Goal: Task Accomplishment & Management: Manage account settings

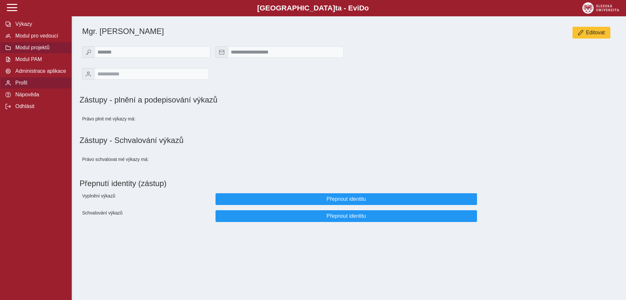
click at [33, 51] on span "Modul projektů" at bounding box center [39, 48] width 53 height 6
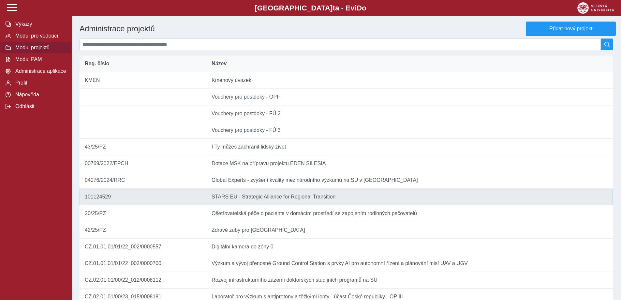
click at [269, 205] on td "Název STARS EU - Strategic Alliance for Regional Transition" at bounding box center [409, 197] width 407 height 17
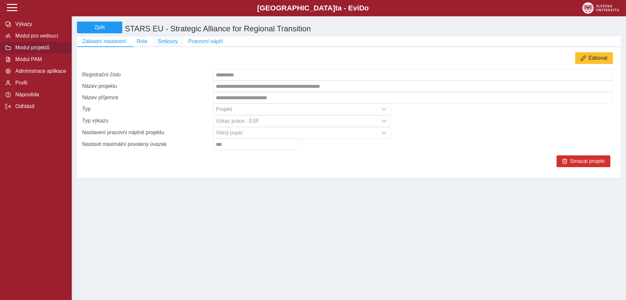
click at [168, 40] on span "Smlouvy" at bounding box center [168, 41] width 20 height 6
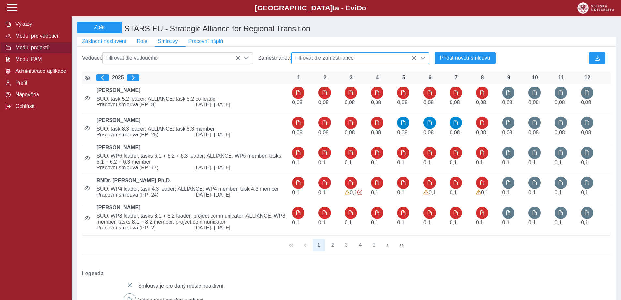
click at [333, 57] on span "Filtrovat dle zaměstnance" at bounding box center [354, 58] width 125 height 11
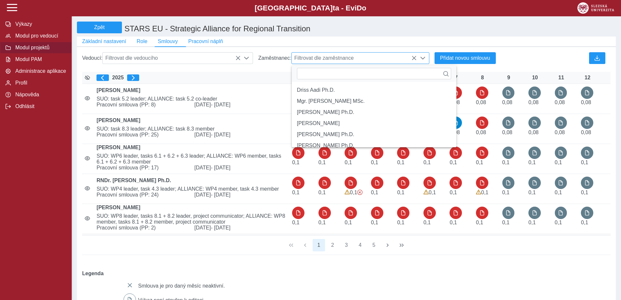
scroll to position [4, 29]
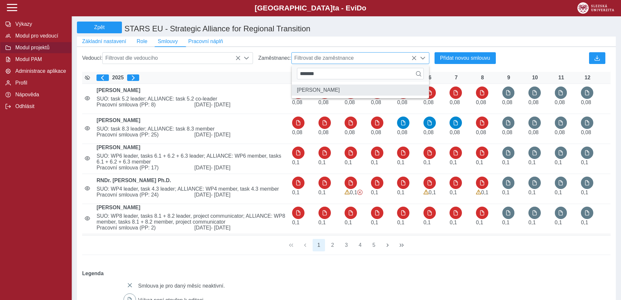
type input "*******"
click at [345, 91] on li "[PERSON_NAME]" at bounding box center [360, 89] width 137 height 11
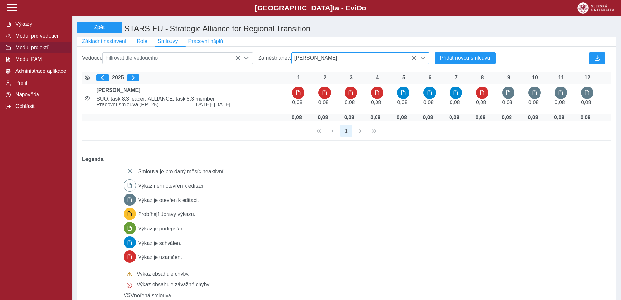
drag, startPoint x: 406, startPoint y: 97, endPoint x: 373, endPoint y: 188, distance: 97.4
click at [373, 188] on div "Smlouva je pro daný měsíc neaktivní. Výkaz není otevřen k editaci. Výkaz je ote…" at bounding box center [363, 237] width 485 height 151
click at [415, 60] on icon at bounding box center [414, 57] width 5 height 5
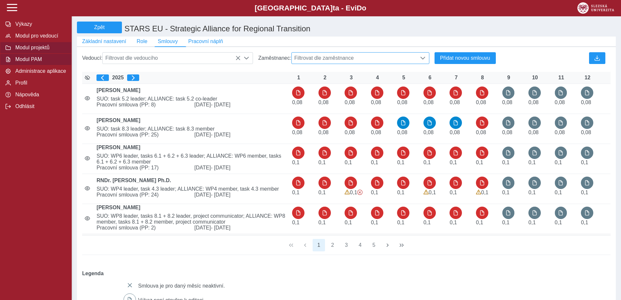
click at [26, 62] on span "Modul PAM" at bounding box center [39, 59] width 53 height 6
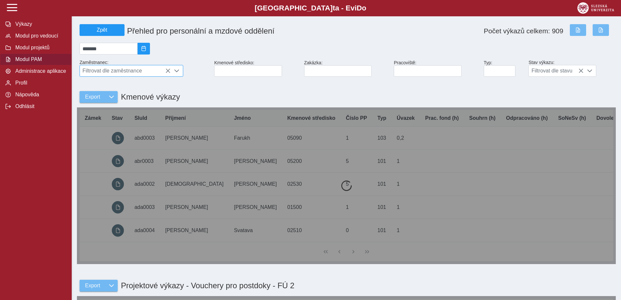
click at [111, 73] on span "Filtrovat dle zaměstnance" at bounding box center [125, 70] width 91 height 11
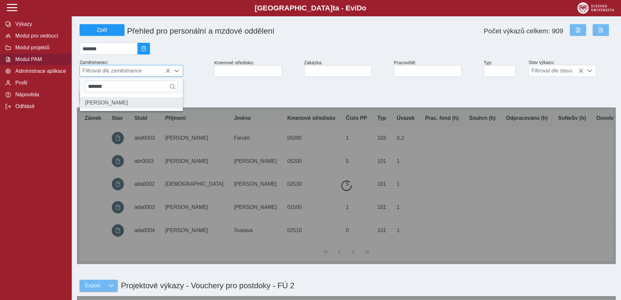
type input "*******"
click at [116, 101] on li "[PERSON_NAME]" at bounding box center [131, 102] width 103 height 11
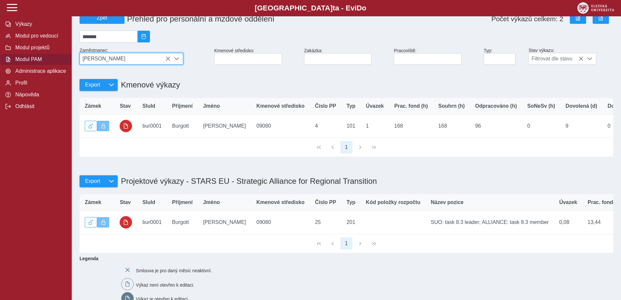
scroll to position [0, 0]
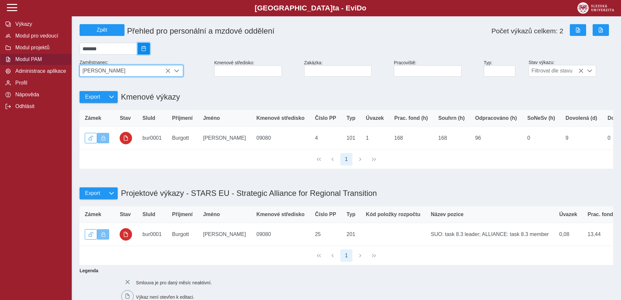
click at [146, 51] on span "2025/08" at bounding box center [143, 48] width 5 height 5
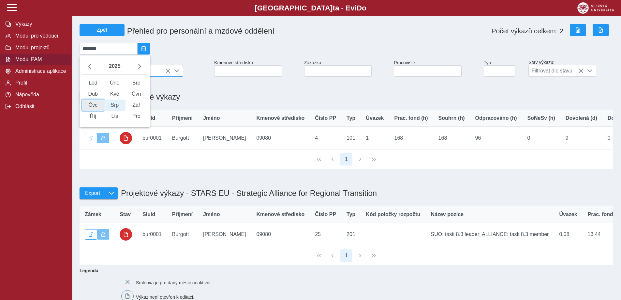
click at [92, 111] on span "Čvc" at bounding box center [93, 104] width 22 height 11
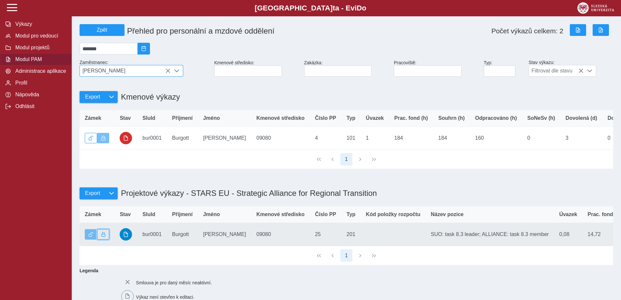
click at [103, 239] on button "button" at bounding box center [103, 234] width 12 height 10
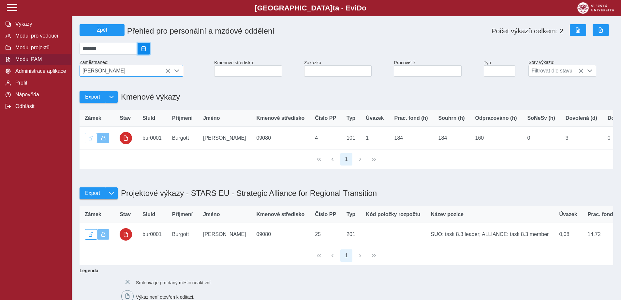
drag, startPoint x: 150, startPoint y: 51, endPoint x: 148, endPoint y: 54, distance: 4.4
click at [146, 51] on span "2025/07" at bounding box center [143, 48] width 5 height 5
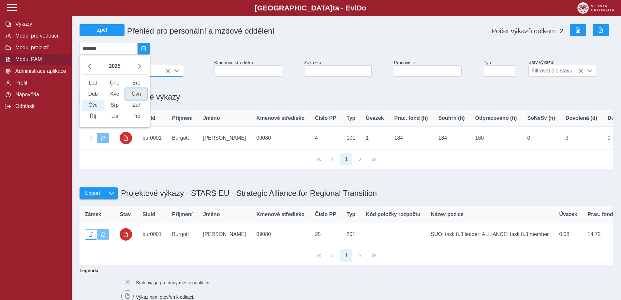
click at [145, 95] on span "Čvn" at bounding box center [137, 93] width 22 height 11
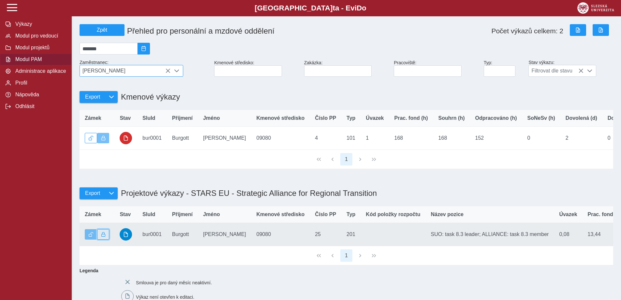
click at [103, 237] on span "button" at bounding box center [103, 234] width 5 height 5
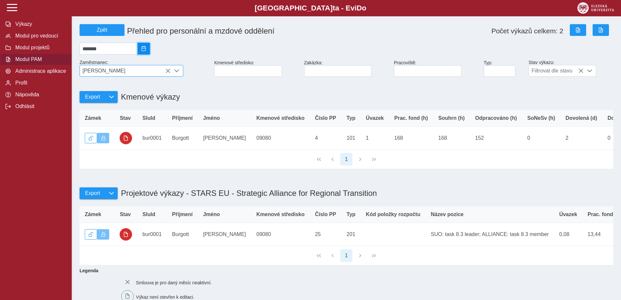
click at [148, 53] on button "2025/06" at bounding box center [144, 49] width 12 height 12
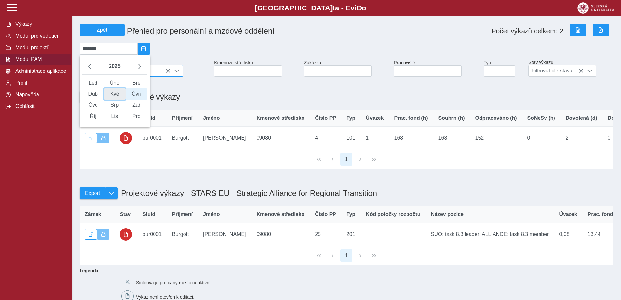
click at [119, 98] on span "Kvě" at bounding box center [115, 93] width 22 height 11
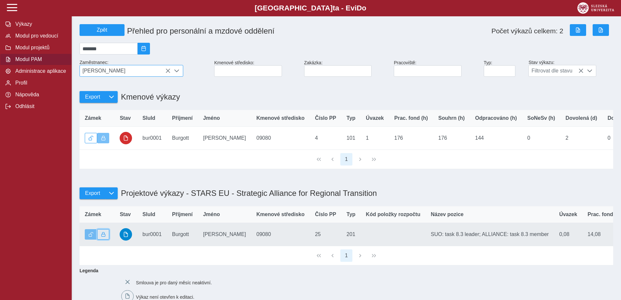
click at [105, 237] on span "button" at bounding box center [103, 234] width 5 height 5
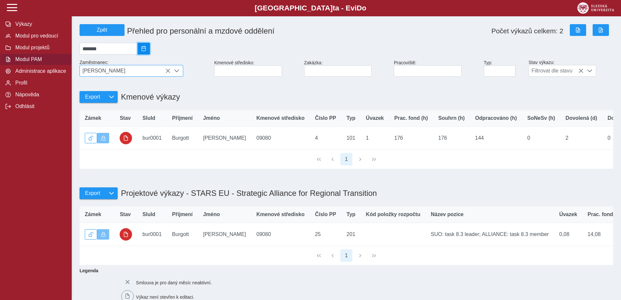
click at [150, 44] on button "2025/05" at bounding box center [144, 49] width 12 height 12
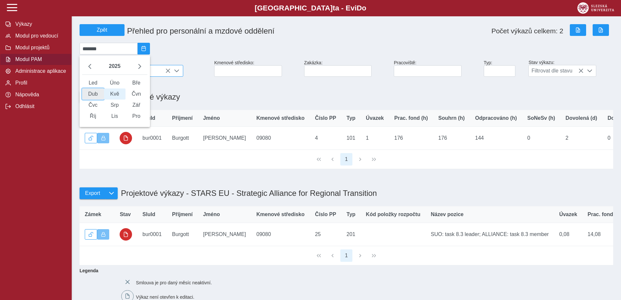
click at [98, 99] on span "Dub" at bounding box center [93, 93] width 22 height 11
type input "*******"
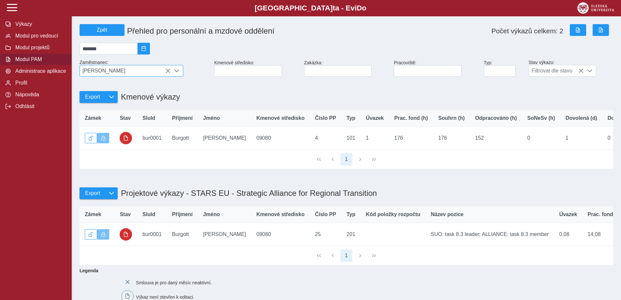
click at [128, 75] on span "[PERSON_NAME]" at bounding box center [125, 70] width 91 height 11
type input "*"
type input "********"
click at [110, 106] on li "[PERSON_NAME]" at bounding box center [131, 102] width 103 height 11
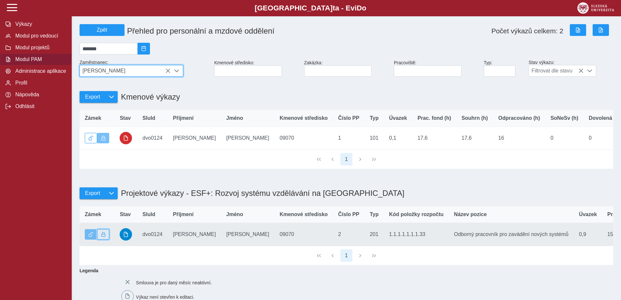
click at [102, 237] on span "button" at bounding box center [103, 234] width 5 height 5
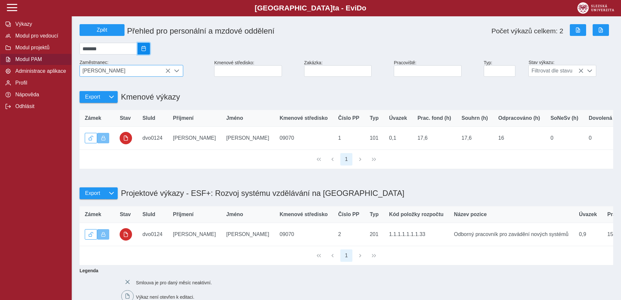
click at [150, 47] on button "2025/04" at bounding box center [144, 49] width 12 height 12
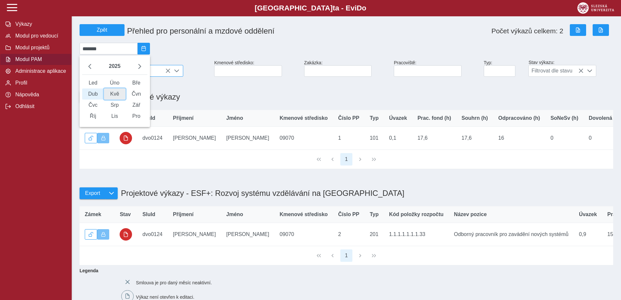
click at [118, 95] on span "Kvě" at bounding box center [115, 93] width 22 height 11
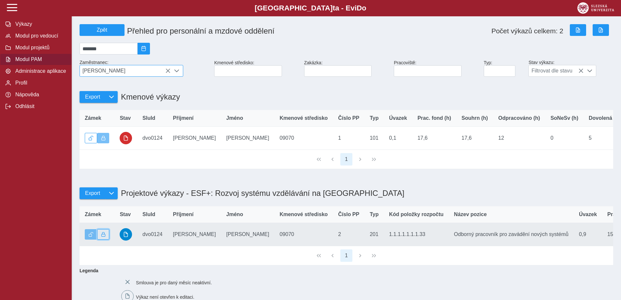
click at [101, 237] on span "button" at bounding box center [103, 234] width 5 height 5
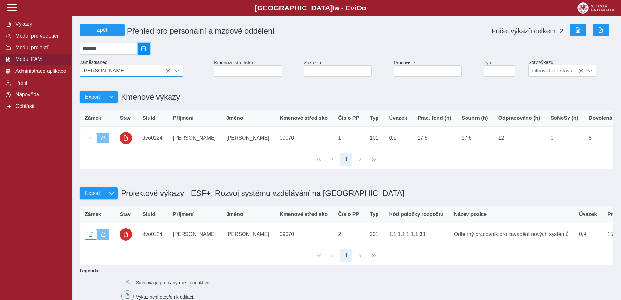
click at [150, 46] on button "2025/05" at bounding box center [144, 49] width 12 height 12
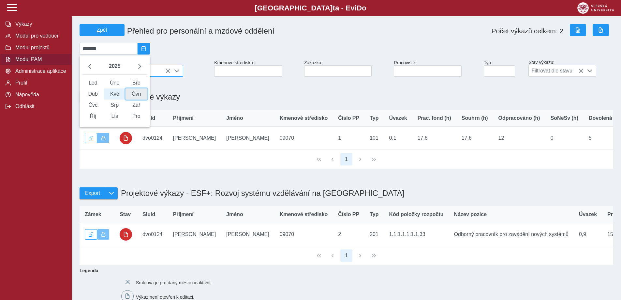
click at [139, 99] on span "Čvn" at bounding box center [137, 93] width 22 height 11
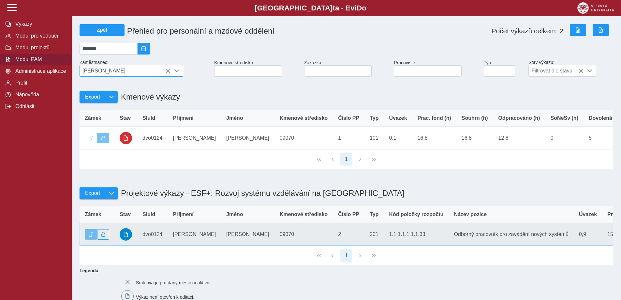
click at [111, 240] on td "Zámek" at bounding box center [97, 233] width 35 height 23
click at [107, 239] on button "button" at bounding box center [103, 234] width 12 height 10
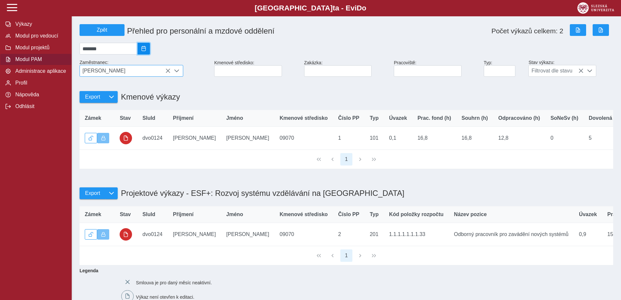
click at [146, 51] on button "2025/06" at bounding box center [144, 49] width 12 height 12
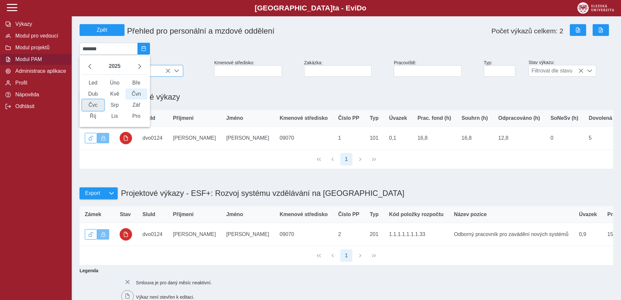
click at [100, 106] on span "Čvc" at bounding box center [93, 104] width 22 height 11
type input "*******"
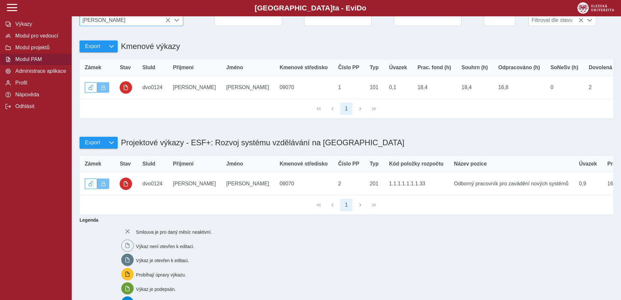
scroll to position [33, 0]
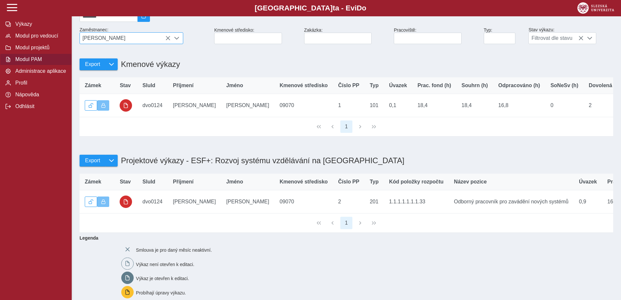
click at [124, 41] on span "[PERSON_NAME]" at bounding box center [125, 38] width 91 height 11
type input "*"
type input "*****"
click at [106, 71] on li "[PERSON_NAME]" at bounding box center [131, 70] width 103 height 11
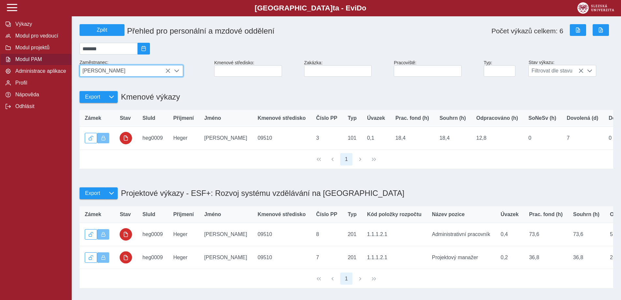
scroll to position [130, 0]
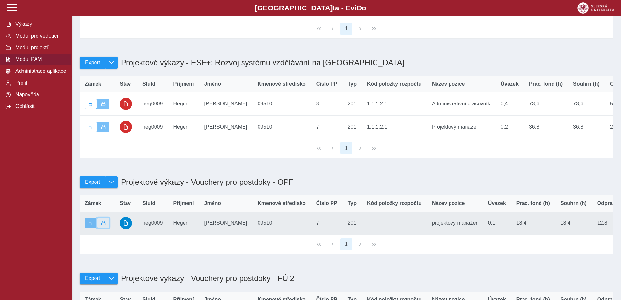
click at [106, 228] on button "button" at bounding box center [103, 223] width 12 height 10
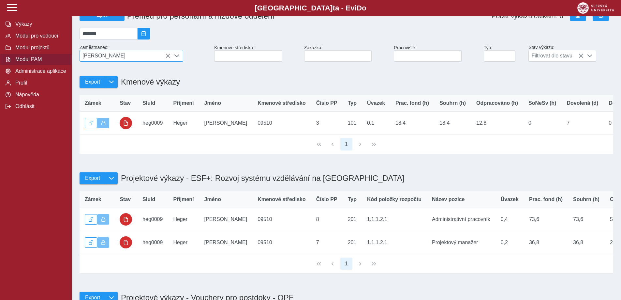
scroll to position [0, 0]
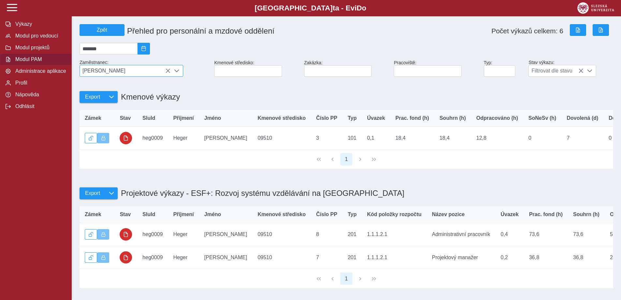
click at [118, 72] on span "[PERSON_NAME]" at bounding box center [125, 70] width 91 height 11
type input "*"
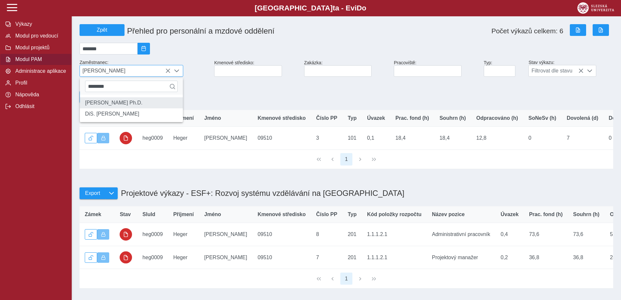
type input "********"
click at [128, 108] on li "[PERSON_NAME] Ph.D." at bounding box center [131, 102] width 103 height 11
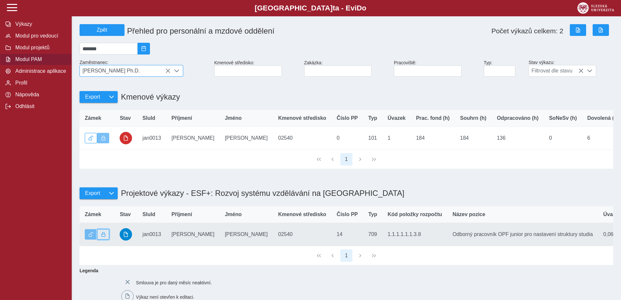
click at [106, 239] on button "button" at bounding box center [103, 234] width 12 height 10
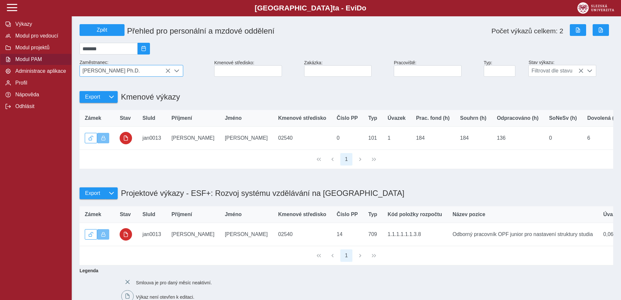
click at [124, 76] on span "[PERSON_NAME] Ph.D." at bounding box center [125, 70] width 91 height 11
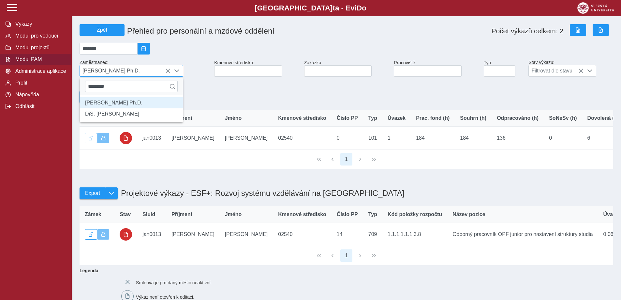
drag, startPoint x: 125, startPoint y: 86, endPoint x: 83, endPoint y: 88, distance: 42.1
click at [83, 88] on div "********" at bounding box center [131, 86] width 103 height 17
type input "*********"
click at [97, 105] on li "Bc. Iva Kajnarová DiS." at bounding box center [131, 102] width 103 height 11
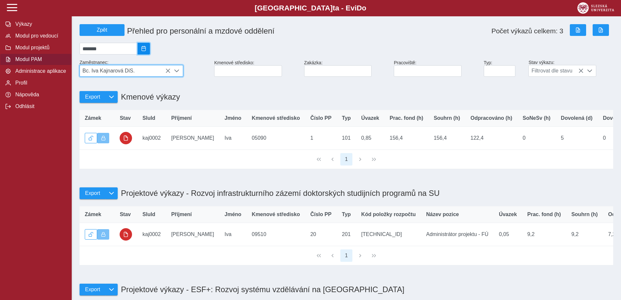
click at [148, 53] on button "2025/07" at bounding box center [144, 49] width 12 height 12
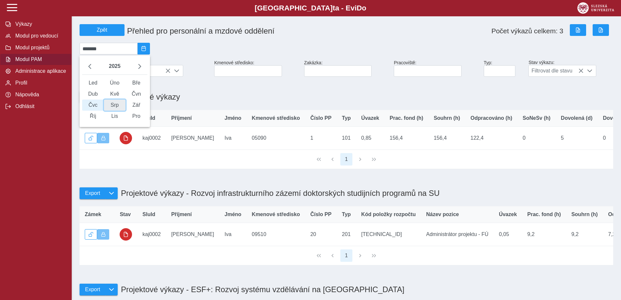
click at [121, 110] on span "Srp" at bounding box center [115, 104] width 22 height 11
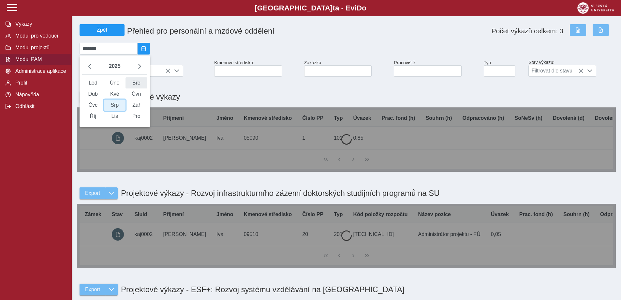
type input "*******"
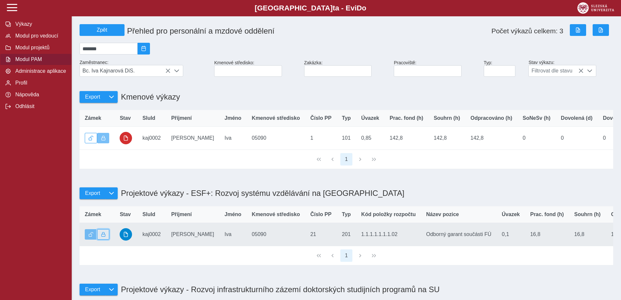
click at [107, 239] on button "button" at bounding box center [103, 234] width 12 height 10
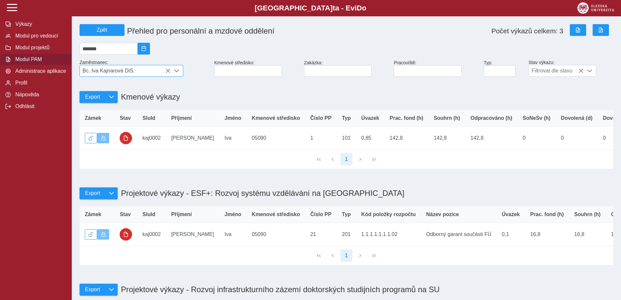
click at [132, 69] on span "Bc. Iva Kajnarová DiS." at bounding box center [125, 70] width 91 height 11
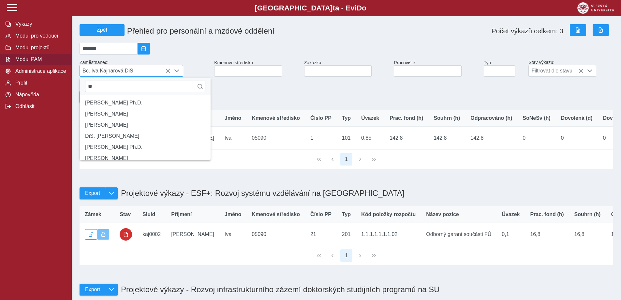
type input "*"
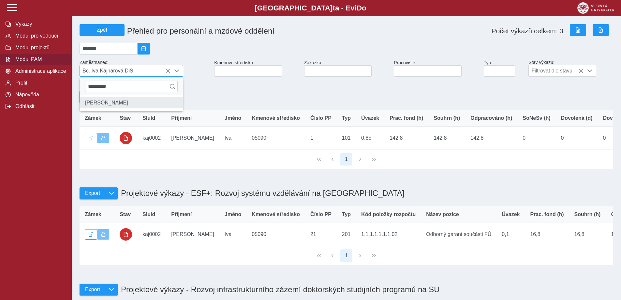
type input "*********"
click at [138, 108] on li "[PERSON_NAME]" at bounding box center [131, 102] width 103 height 11
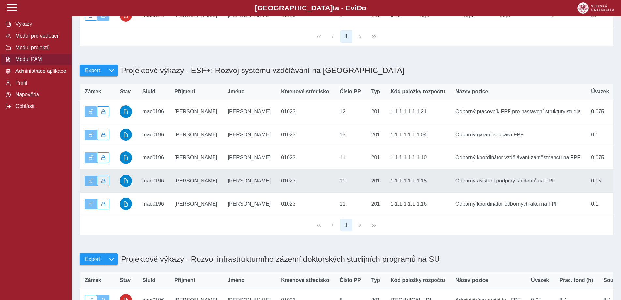
scroll to position [130, 0]
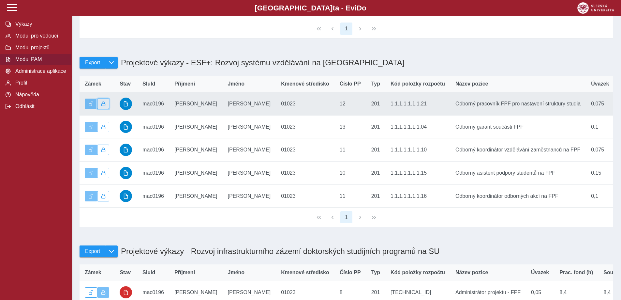
click at [106, 109] on button "button" at bounding box center [103, 104] width 12 height 10
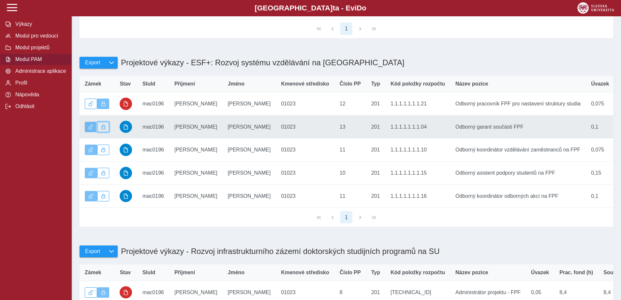
click at [100, 132] on button "button" at bounding box center [103, 127] width 12 height 10
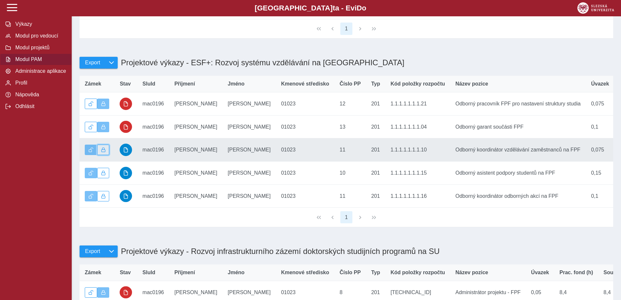
click at [104, 152] on span "button" at bounding box center [103, 149] width 5 height 5
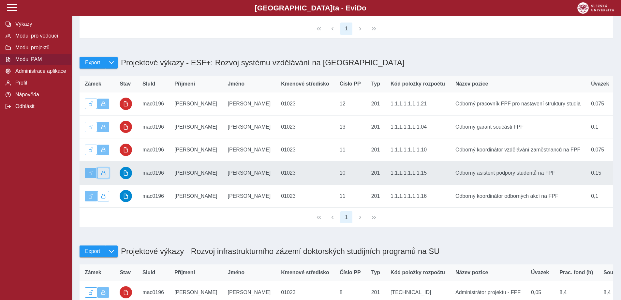
click at [100, 178] on button "button" at bounding box center [103, 173] width 12 height 10
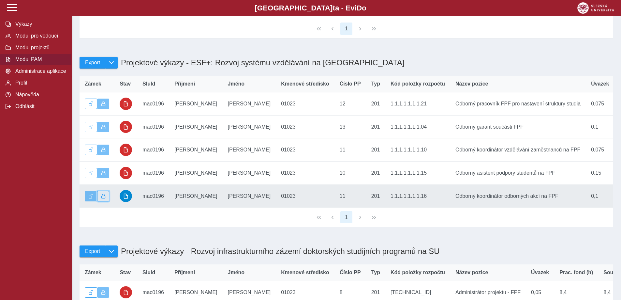
click at [102, 198] on span "button" at bounding box center [103, 196] width 5 height 5
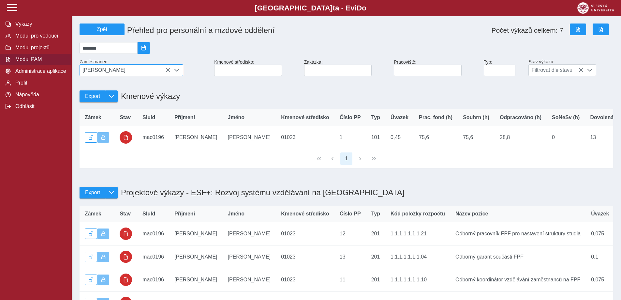
scroll to position [0, 0]
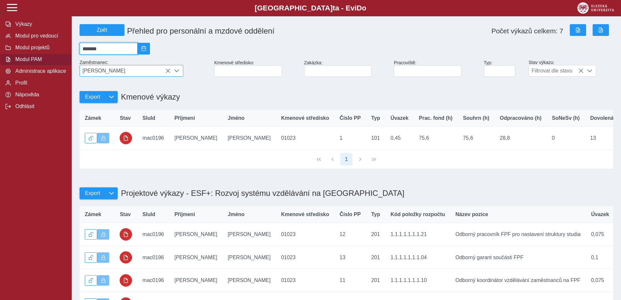
click at [116, 47] on input "*******" at bounding box center [109, 49] width 58 height 12
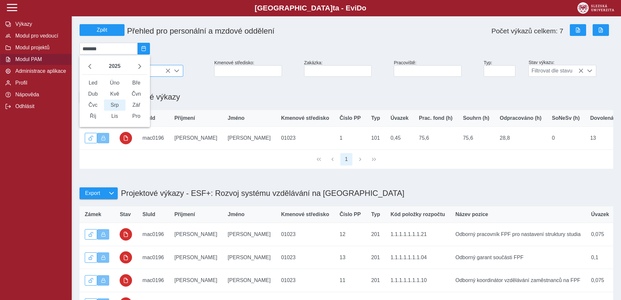
click at [162, 71] on span "[PERSON_NAME]" at bounding box center [125, 70] width 91 height 11
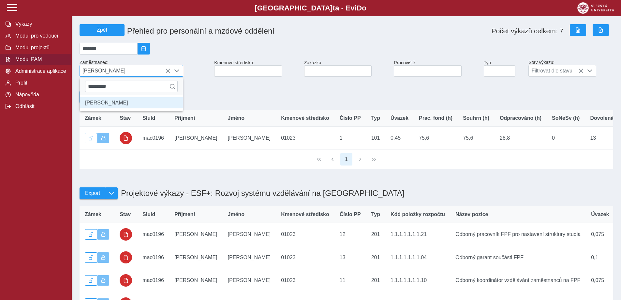
click at [149, 69] on span "[PERSON_NAME]" at bounding box center [125, 70] width 91 height 11
drag, startPoint x: 137, startPoint y: 70, endPoint x: 138, endPoint y: 74, distance: 4.3
click at [138, 70] on span "[PERSON_NAME]" at bounding box center [125, 70] width 91 height 11
drag, startPoint x: 101, startPoint y: 89, endPoint x: 89, endPoint y: 87, distance: 12.7
click at [89, 87] on input "*********" at bounding box center [131, 86] width 93 height 11
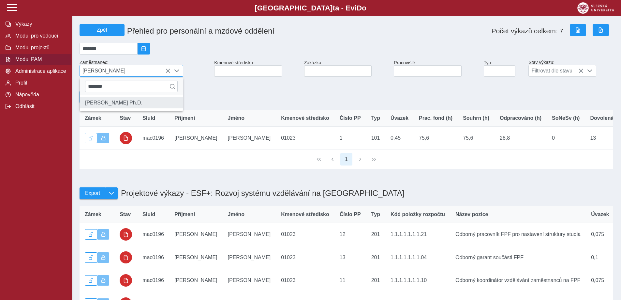
type input "*******"
click at [109, 105] on li "[PERSON_NAME] Ph.D." at bounding box center [131, 102] width 103 height 11
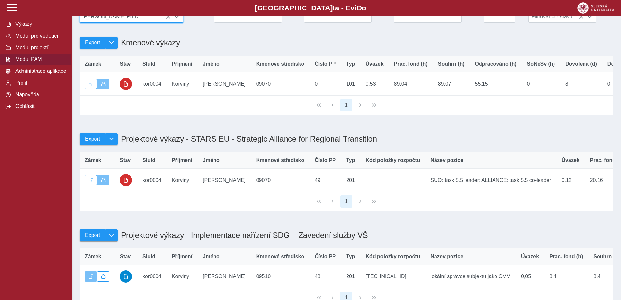
scroll to position [130, 0]
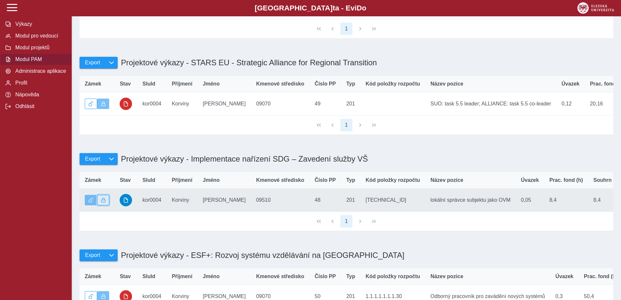
click at [103, 202] on span "button" at bounding box center [103, 200] width 5 height 5
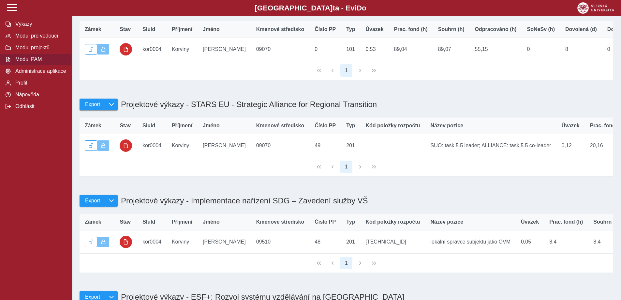
scroll to position [0, 0]
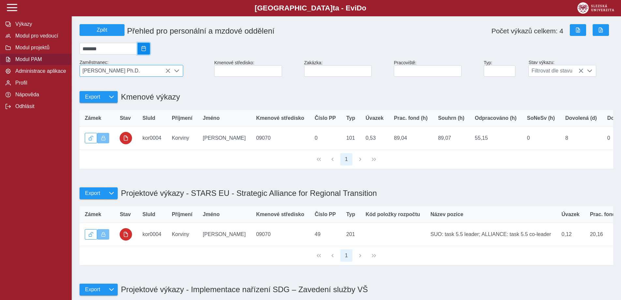
click at [146, 51] on span "2025/08" at bounding box center [143, 48] width 5 height 5
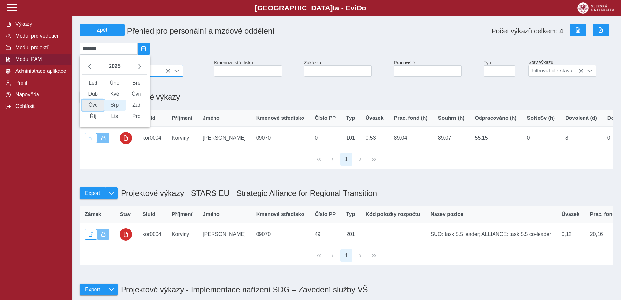
click at [92, 108] on span "Čvc" at bounding box center [93, 104] width 22 height 11
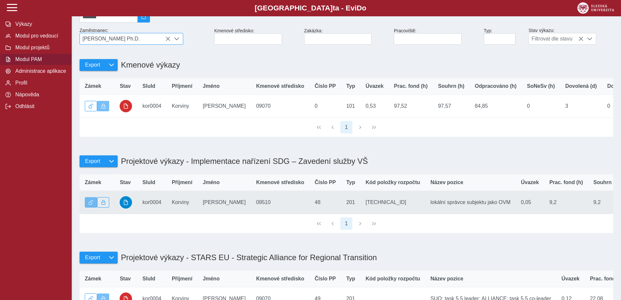
scroll to position [33, 0]
click at [106, 207] on button "button" at bounding box center [103, 201] width 12 height 10
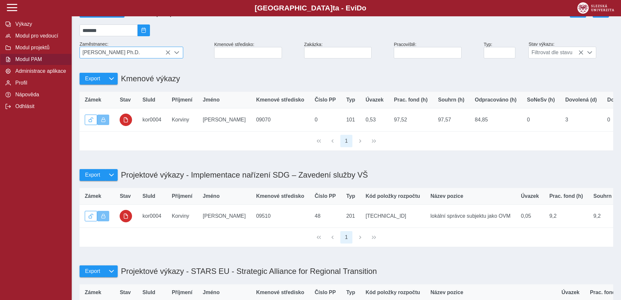
scroll to position [0, 0]
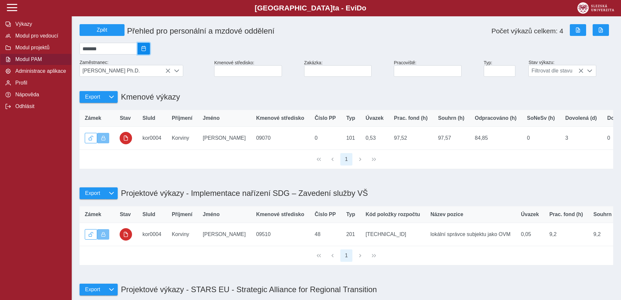
click at [146, 50] on button "2025/07" at bounding box center [144, 49] width 12 height 12
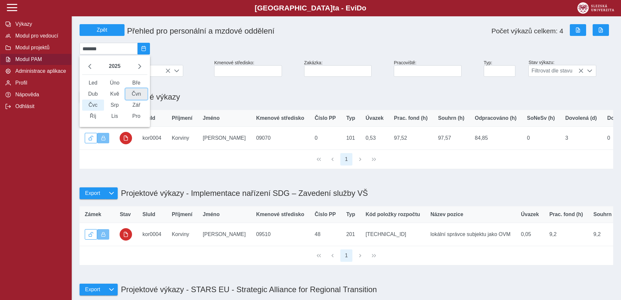
click at [137, 97] on span "Čvn" at bounding box center [137, 93] width 22 height 11
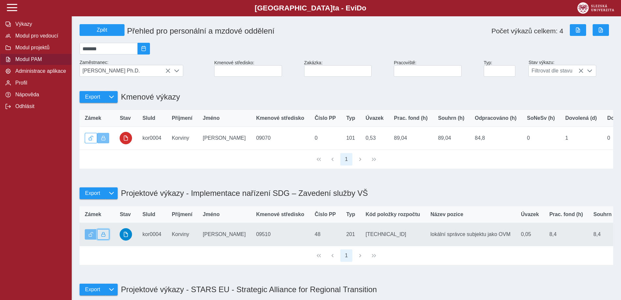
click at [104, 239] on button "button" at bounding box center [103, 234] width 12 height 10
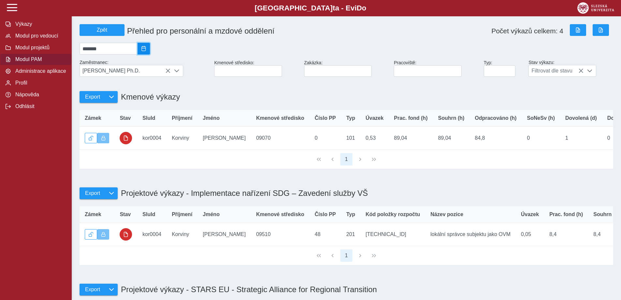
drag, startPoint x: 151, startPoint y: 49, endPoint x: 147, endPoint y: 55, distance: 7.6
click at [146, 49] on span "2025/06" at bounding box center [143, 48] width 5 height 5
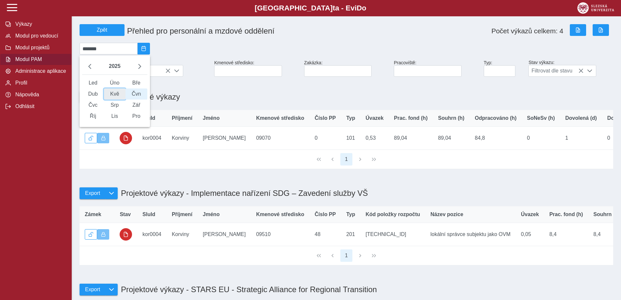
click at [119, 97] on span "Kvě" at bounding box center [115, 93] width 22 height 11
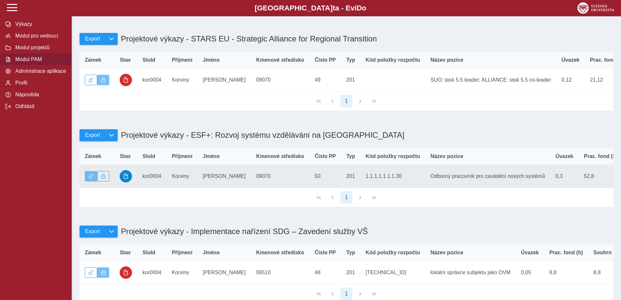
scroll to position [163, 0]
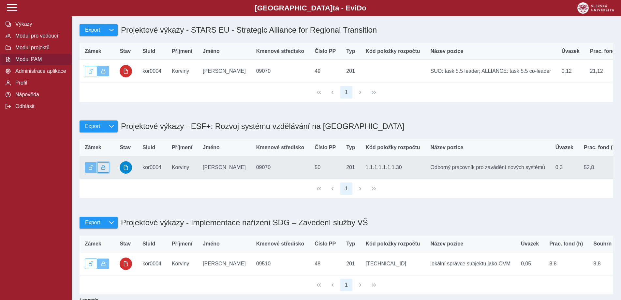
click at [106, 173] on button "button" at bounding box center [103, 167] width 12 height 10
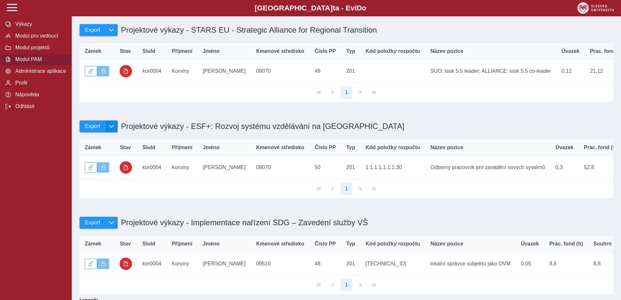
scroll to position [0, 0]
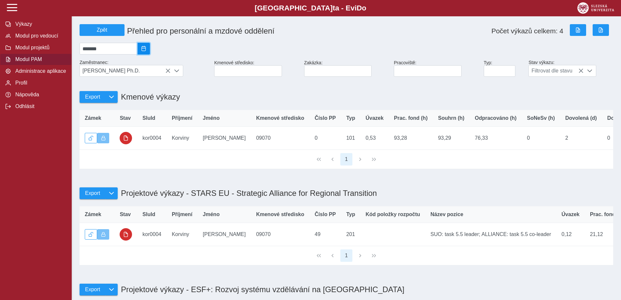
click at [146, 54] on button "2025/05" at bounding box center [144, 49] width 12 height 12
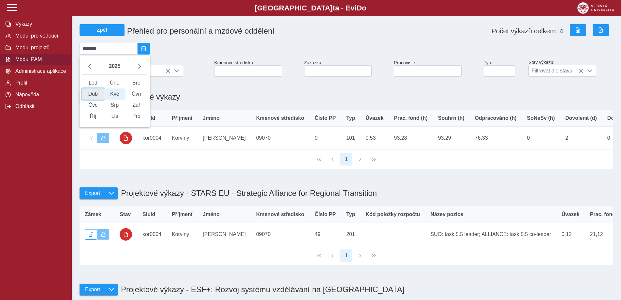
click at [99, 98] on span "Dub" at bounding box center [93, 93] width 22 height 11
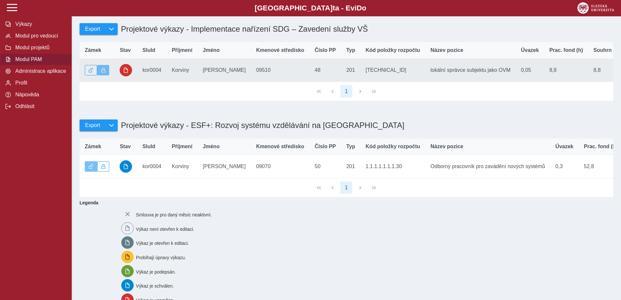
scroll to position [261, 0]
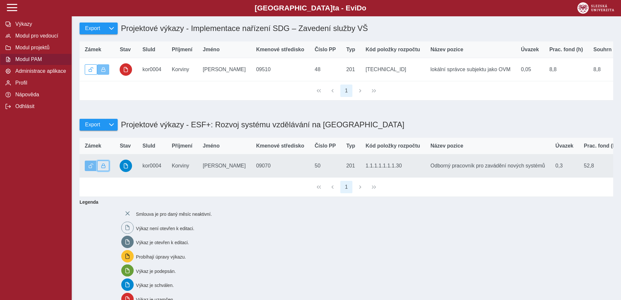
click at [104, 171] on button "button" at bounding box center [103, 165] width 12 height 10
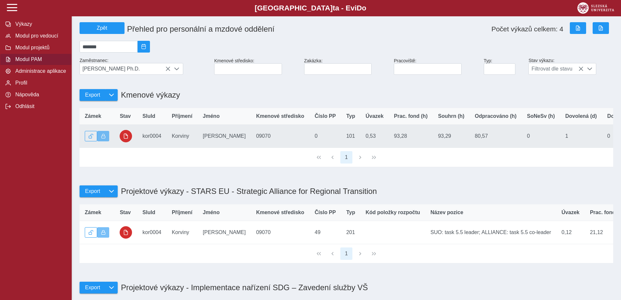
scroll to position [0, 0]
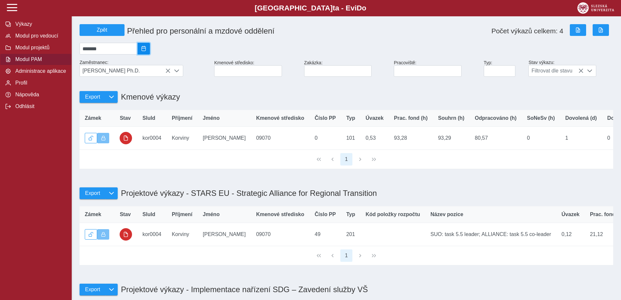
click at [146, 50] on span "2025/04" at bounding box center [143, 48] width 5 height 5
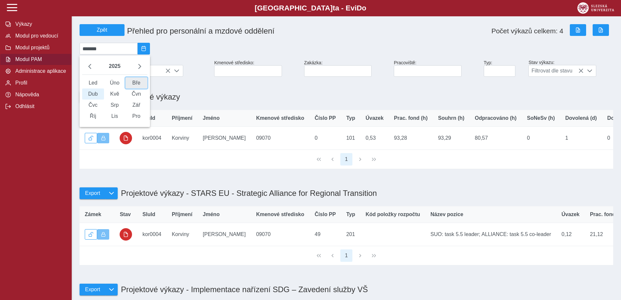
click at [141, 80] on span "Bře" at bounding box center [137, 82] width 22 height 11
type input "*******"
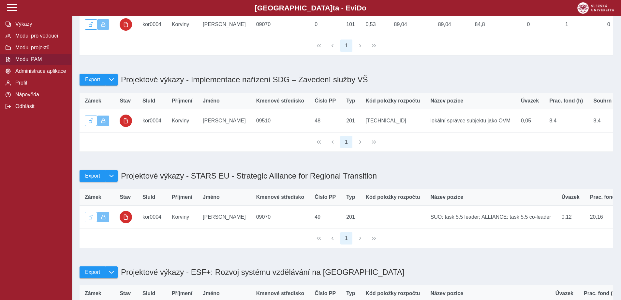
scroll to position [196, 0]
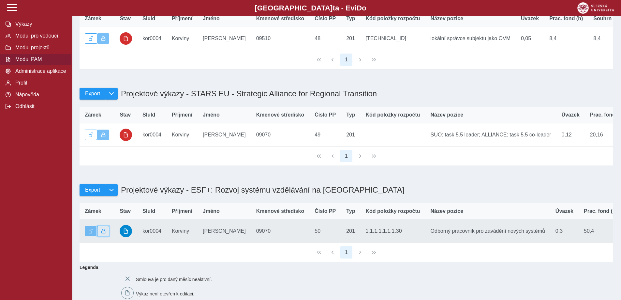
click at [101, 233] on span "button" at bounding box center [103, 231] width 5 height 5
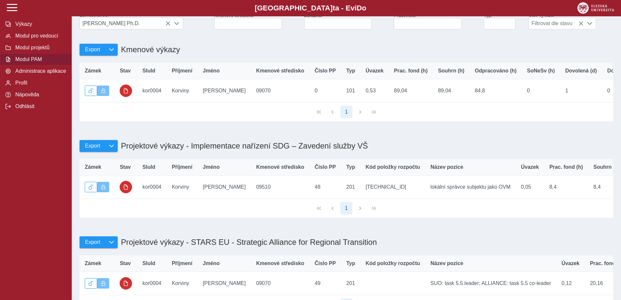
scroll to position [33, 0]
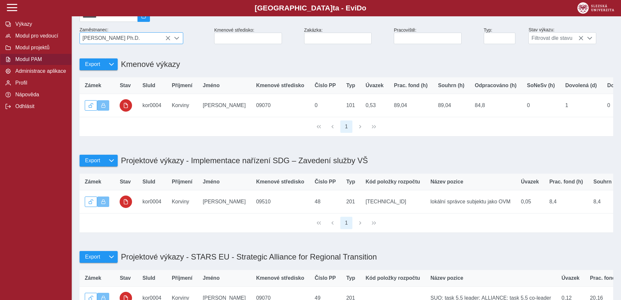
click at [141, 39] on span "[PERSON_NAME] Ph.D." at bounding box center [125, 38] width 91 height 11
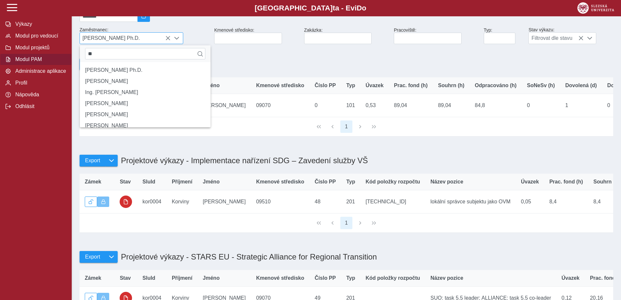
type input "*"
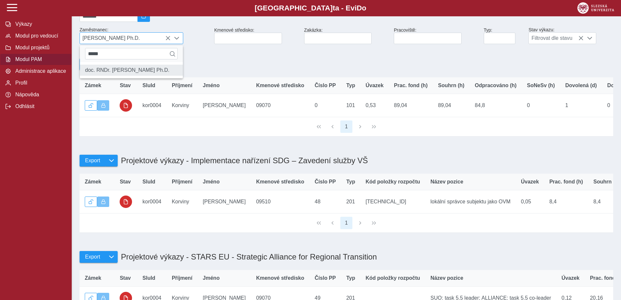
type input "*****"
click at [135, 71] on li "doc. RNDr. [PERSON_NAME] Ph.D." at bounding box center [131, 70] width 103 height 11
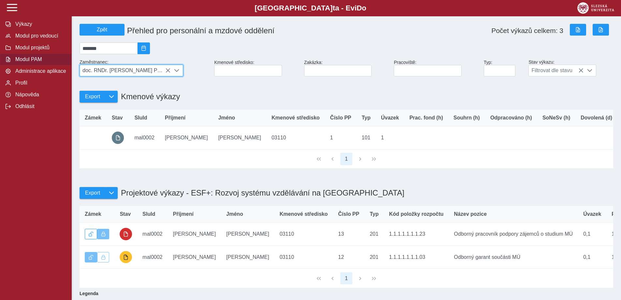
scroll to position [0, 0]
click at [150, 54] on button "2025/03" at bounding box center [144, 49] width 12 height 12
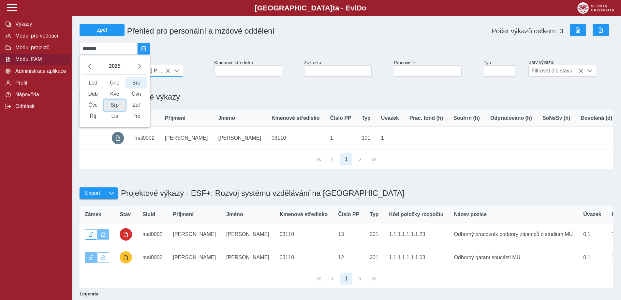
click at [118, 111] on span "Srp" at bounding box center [115, 104] width 22 height 11
type input "*******"
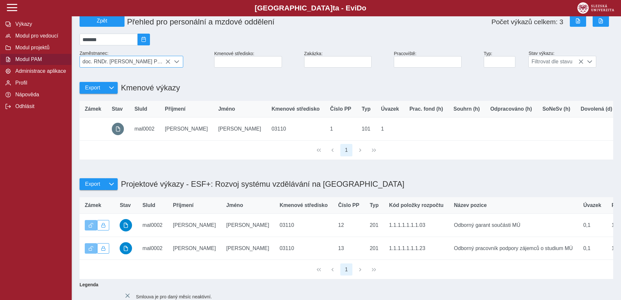
scroll to position [98, 0]
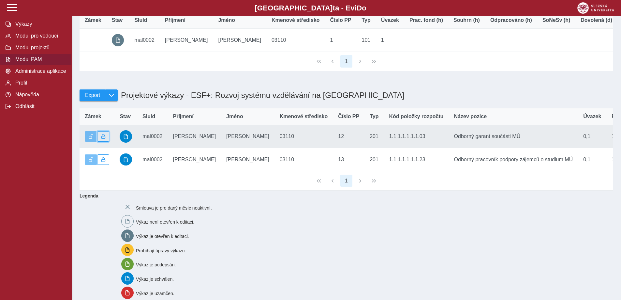
click at [101, 139] on span "button" at bounding box center [103, 136] width 5 height 5
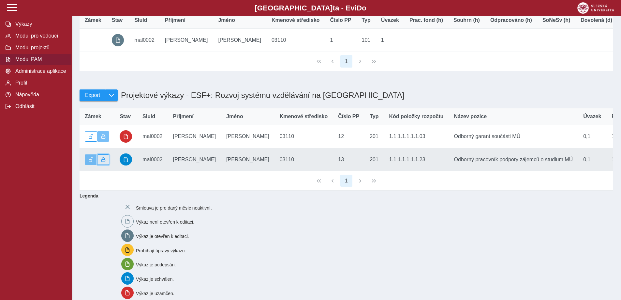
click at [105, 162] on span "button" at bounding box center [103, 159] width 5 height 5
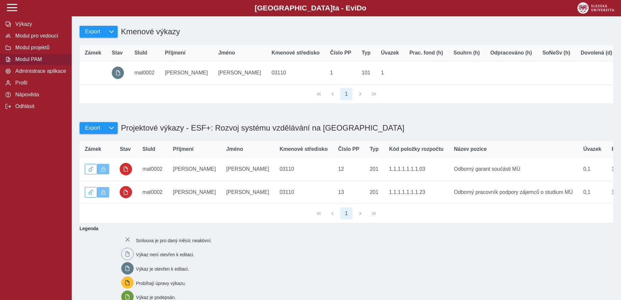
scroll to position [0, 0]
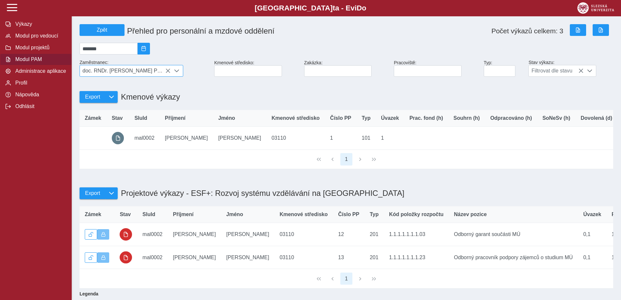
click at [128, 69] on span "doc. RNDr. [PERSON_NAME] Ph.D." at bounding box center [125, 70] width 91 height 11
drag, startPoint x: 116, startPoint y: 87, endPoint x: 92, endPoint y: 86, distance: 24.1
click at [92, 86] on input "*****" at bounding box center [131, 86] width 93 height 11
type input "*******"
click at [110, 108] on li "[PERSON_NAME]" at bounding box center [131, 102] width 103 height 11
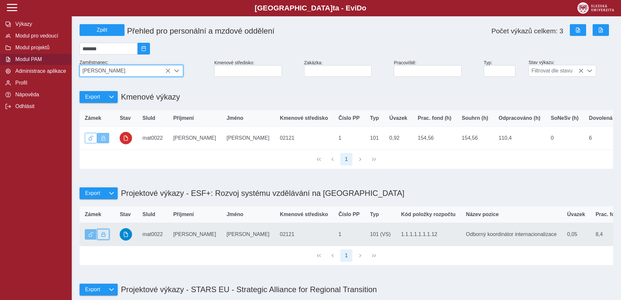
click at [106, 239] on button "button" at bounding box center [103, 234] width 12 height 10
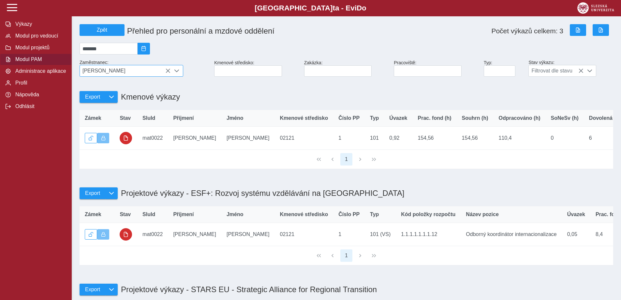
click at [137, 74] on span "[PERSON_NAME]" at bounding box center [125, 70] width 91 height 11
drag, startPoint x: 101, startPoint y: 87, endPoint x: 87, endPoint y: 85, distance: 13.5
click at [87, 85] on input "*******" at bounding box center [131, 86] width 93 height 11
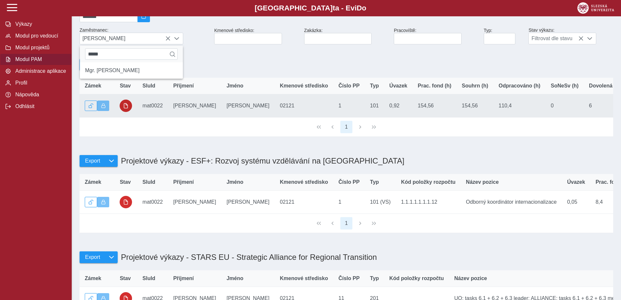
scroll to position [33, 0]
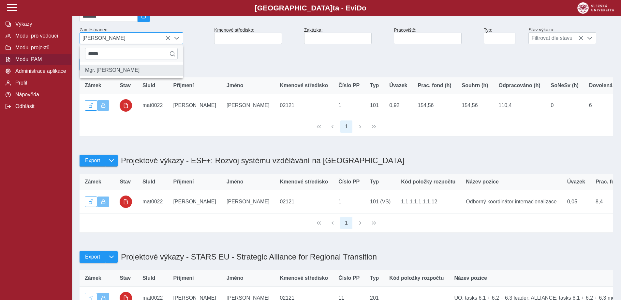
type input "*****"
click at [124, 76] on li "Mgr. [PERSON_NAME]" at bounding box center [131, 70] width 103 height 11
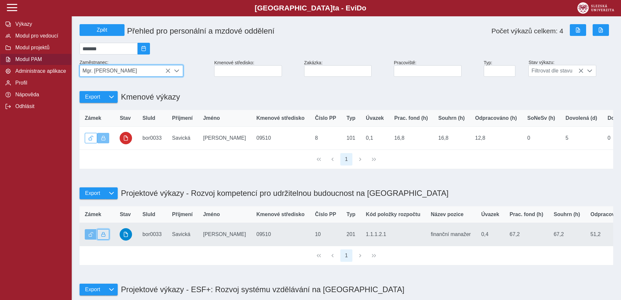
click at [107, 239] on button "button" at bounding box center [103, 234] width 12 height 10
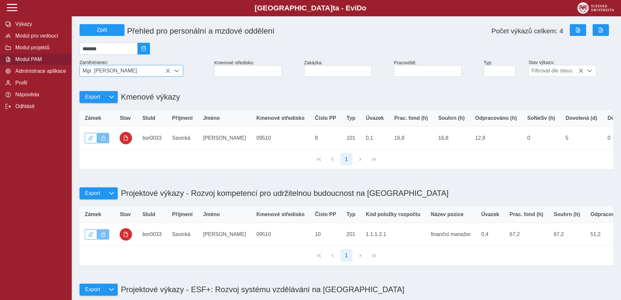
click at [128, 74] on span "Mgr. [PERSON_NAME]" at bounding box center [125, 70] width 91 height 11
drag, startPoint x: 110, startPoint y: 88, endPoint x: 91, endPoint y: 89, distance: 19.2
click at [91, 89] on input "*****" at bounding box center [131, 86] width 93 height 11
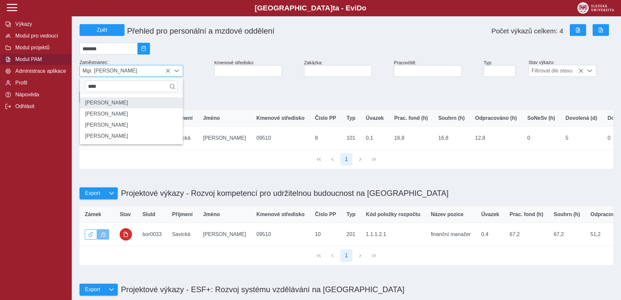
type input "****"
click at [103, 107] on li "[PERSON_NAME]" at bounding box center [131, 102] width 103 height 11
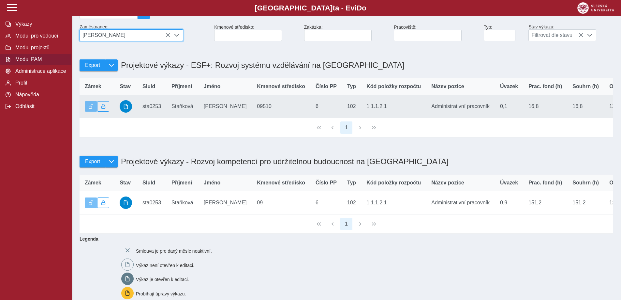
scroll to position [33, 0]
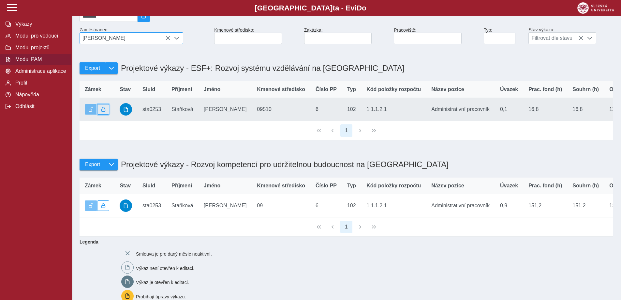
click at [103, 112] on span "button" at bounding box center [103, 109] width 5 height 5
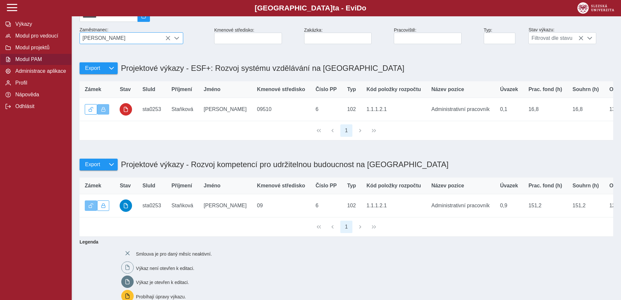
click at [125, 41] on span "[PERSON_NAME]" at bounding box center [125, 38] width 91 height 11
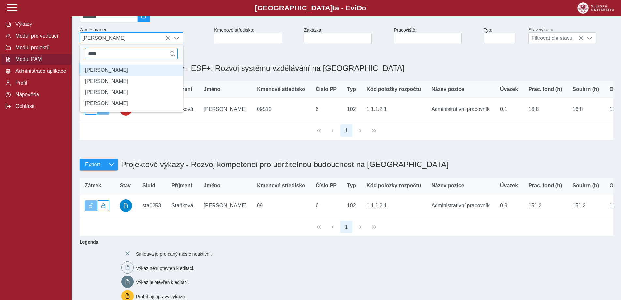
drag, startPoint x: 104, startPoint y: 57, endPoint x: 85, endPoint y: 56, distance: 18.9
click at [85, 56] on input "****" at bounding box center [131, 53] width 93 height 11
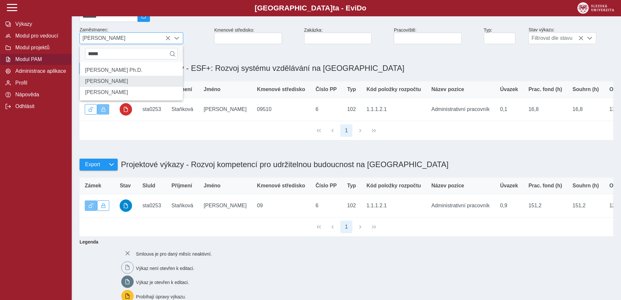
type input "*****"
click at [99, 84] on li "[PERSON_NAME]" at bounding box center [131, 81] width 103 height 11
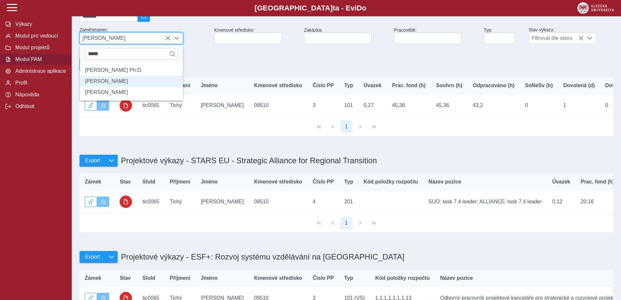
scroll to position [0, 0]
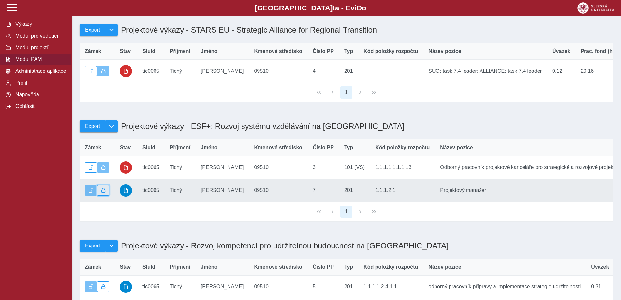
click at [106, 195] on button "button" at bounding box center [103, 190] width 12 height 10
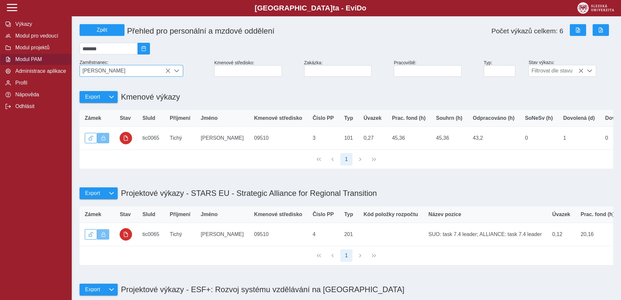
click at [126, 76] on span "[PERSON_NAME]" at bounding box center [125, 70] width 91 height 11
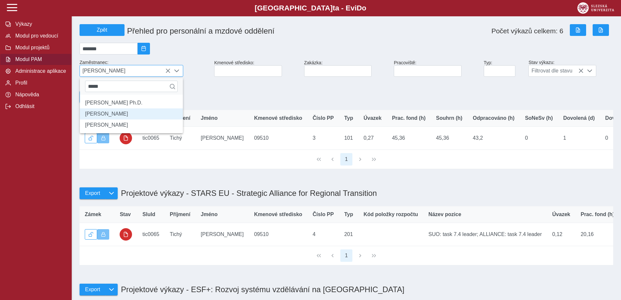
drag, startPoint x: 97, startPoint y: 91, endPoint x: 84, endPoint y: 90, distance: 12.4
click at [84, 90] on div "*****" at bounding box center [131, 86] width 103 height 17
type input "*****"
click at [97, 117] on li "[PERSON_NAME]" at bounding box center [131, 113] width 103 height 11
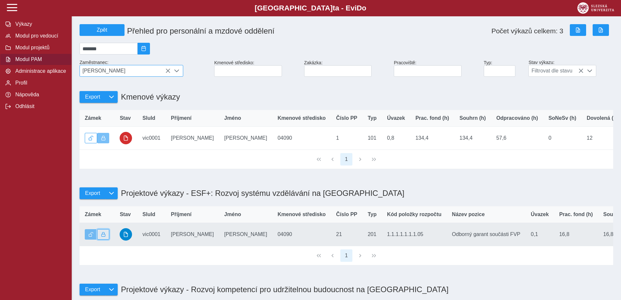
click at [106, 239] on button "button" at bounding box center [103, 234] width 12 height 10
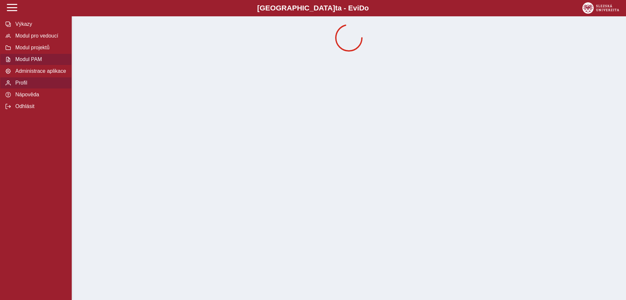
click at [42, 59] on span "Modul PAM" at bounding box center [39, 59] width 53 height 6
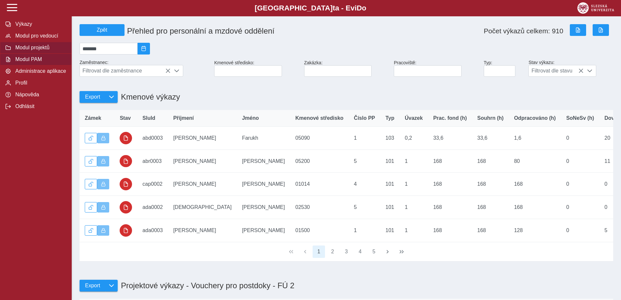
click at [40, 53] on button "Modul projektů" at bounding box center [36, 48] width 72 height 12
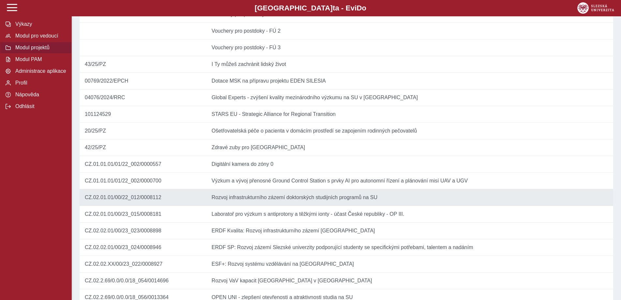
scroll to position [163, 0]
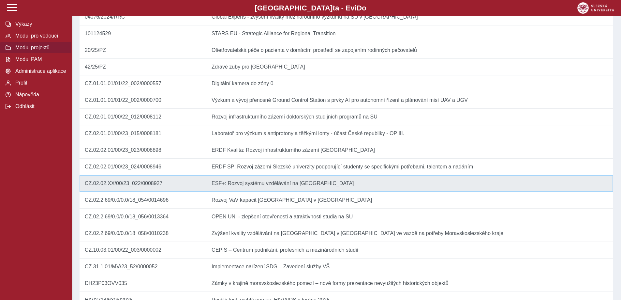
click at [256, 192] on td "Název ESF+: Rozvoj systému vzdělávání na Slezské univerzitě" at bounding box center [409, 183] width 407 height 17
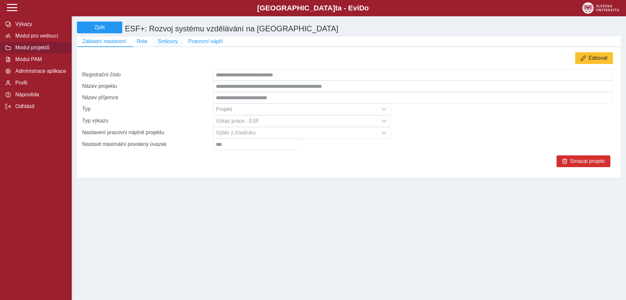
click at [159, 46] on button "Smlouvy" at bounding box center [168, 42] width 30 height 10
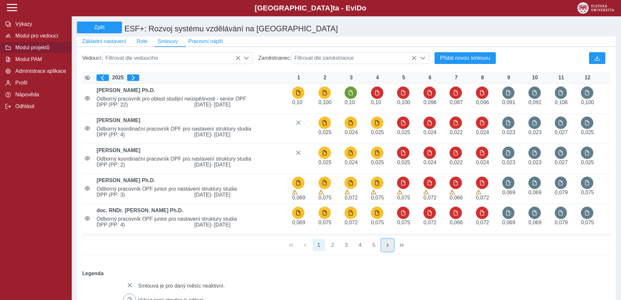
click at [387, 248] on span "button" at bounding box center [387, 244] width 5 height 5
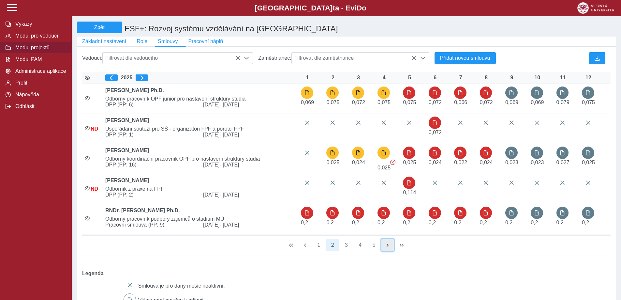
click at [387, 248] on span "button" at bounding box center [387, 244] width 5 height 5
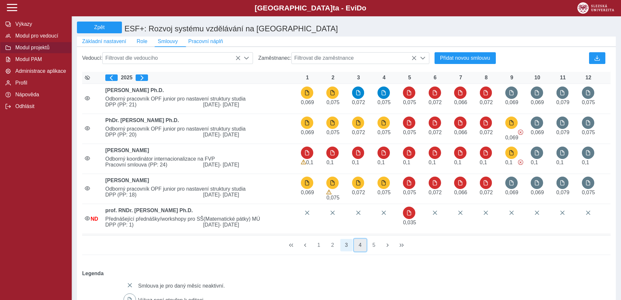
click at [361, 248] on button "4" at bounding box center [360, 245] width 12 height 12
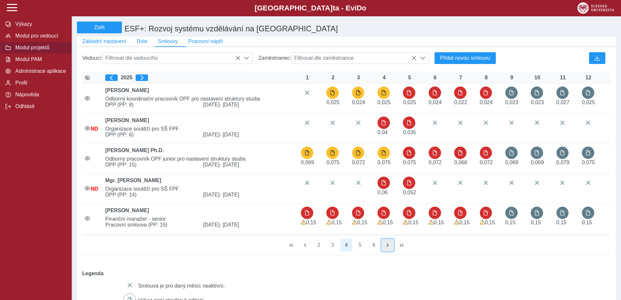
click at [384, 249] on button "button" at bounding box center [388, 245] width 12 height 12
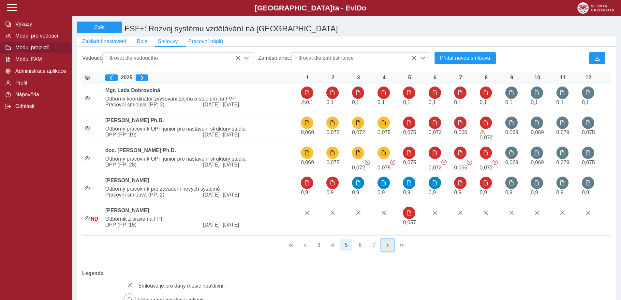
click at [389, 248] on span "button" at bounding box center [387, 244] width 5 height 5
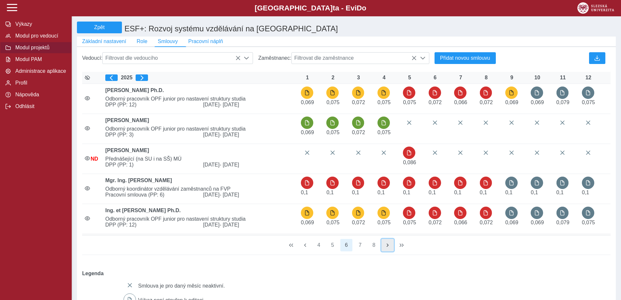
click at [389, 248] on span "button" at bounding box center [387, 244] width 5 height 5
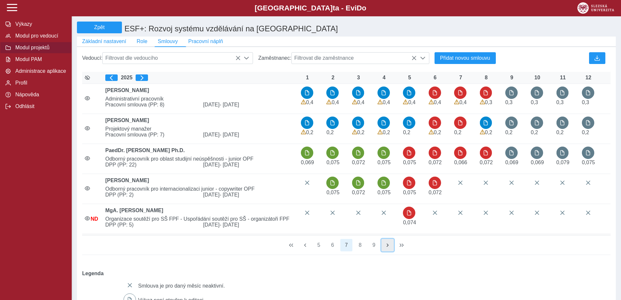
click at [391, 247] on button "button" at bounding box center [388, 245] width 12 height 12
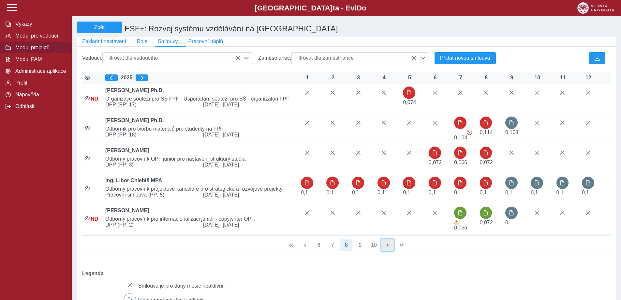
click at [389, 247] on span "button" at bounding box center [387, 244] width 5 height 5
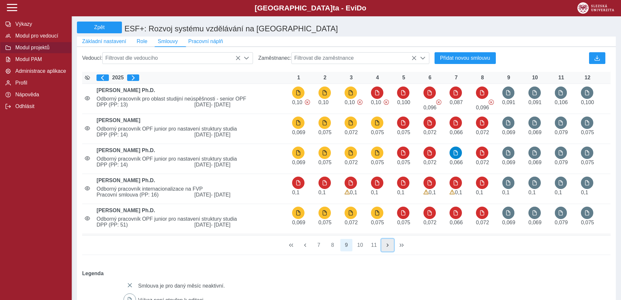
click at [387, 248] on span "button" at bounding box center [387, 244] width 5 height 5
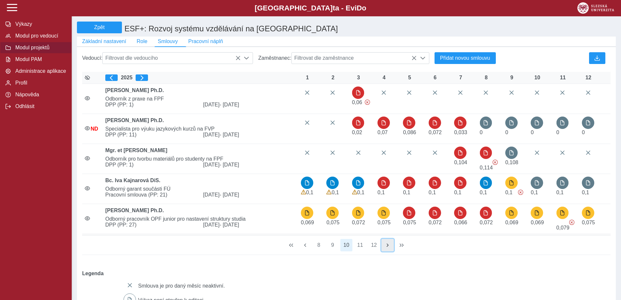
click at [390, 247] on span "button" at bounding box center [387, 244] width 5 height 5
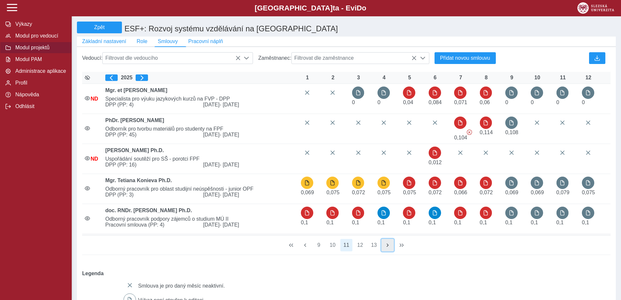
click at [390, 247] on span "button" at bounding box center [387, 244] width 5 height 5
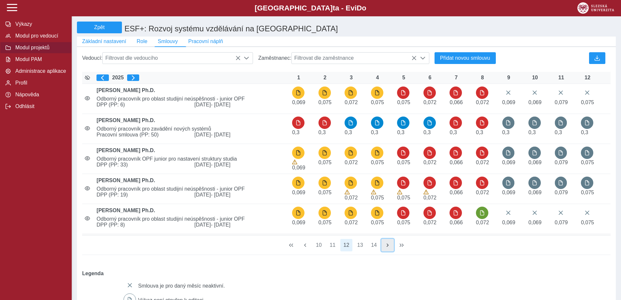
click at [387, 248] on span "button" at bounding box center [387, 244] width 5 height 5
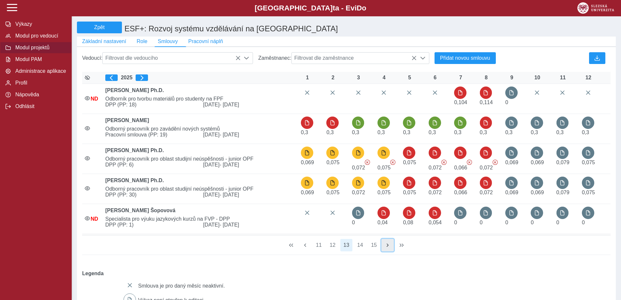
click at [387, 248] on span "button" at bounding box center [387, 244] width 5 height 5
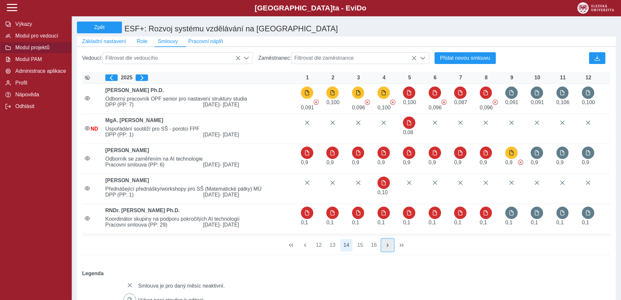
click at [387, 248] on span "button" at bounding box center [387, 244] width 5 height 5
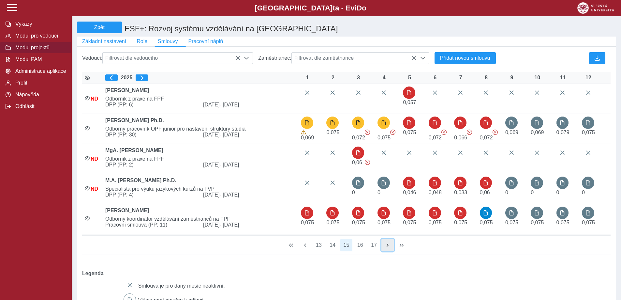
click at [391, 243] on button "button" at bounding box center [388, 245] width 12 height 12
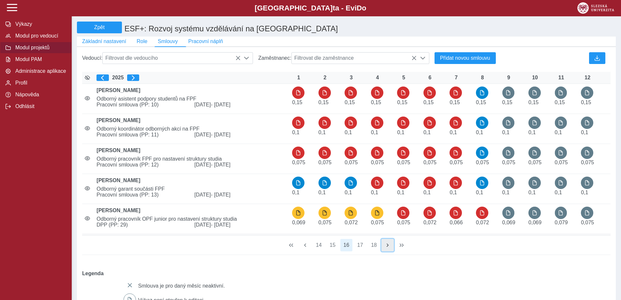
click at [385, 251] on button "button" at bounding box center [388, 245] width 12 height 12
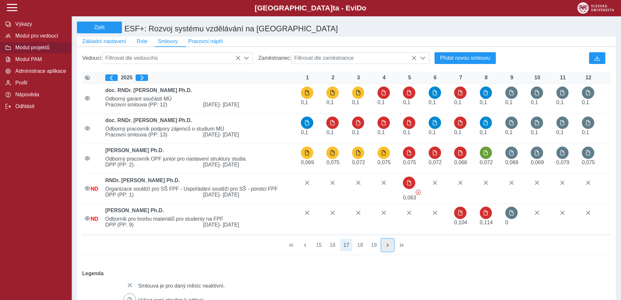
click at [386, 248] on span "button" at bounding box center [387, 244] width 5 height 5
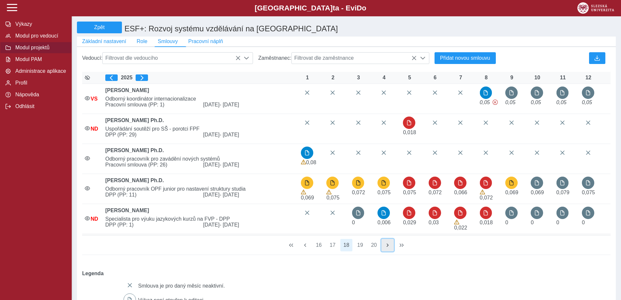
click at [387, 251] on button "button" at bounding box center [388, 245] width 12 height 12
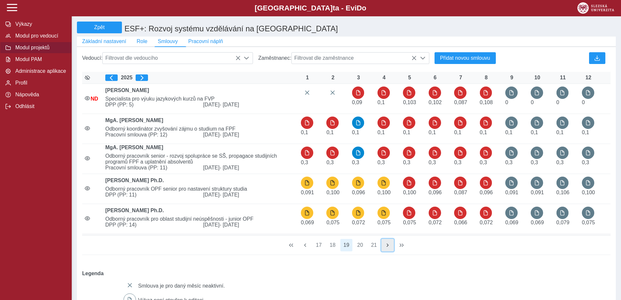
click at [387, 248] on span "button" at bounding box center [387, 244] width 5 height 5
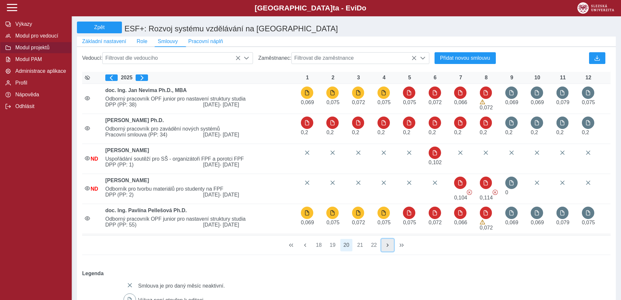
click at [387, 251] on button "button" at bounding box center [388, 245] width 12 height 12
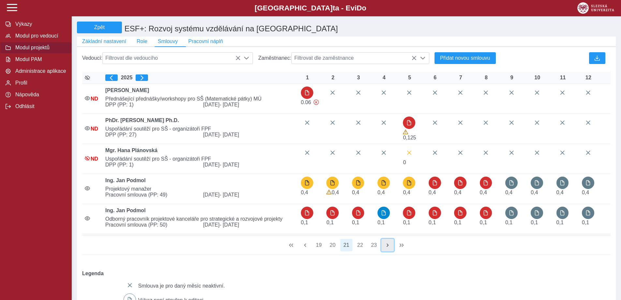
click at [387, 251] on button "button" at bounding box center [388, 245] width 12 height 12
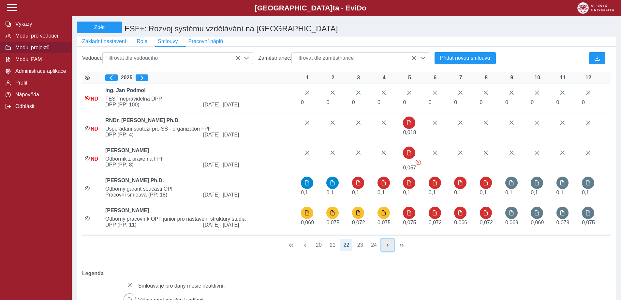
click at [387, 251] on button "button" at bounding box center [388, 245] width 12 height 12
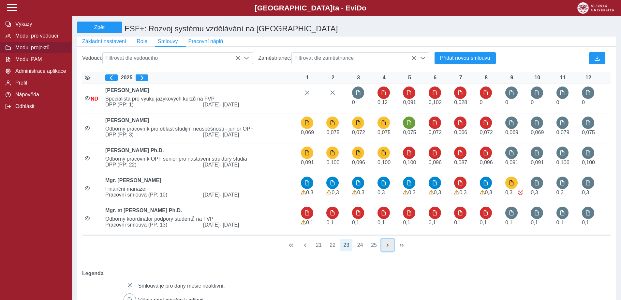
click at [387, 248] on span "button" at bounding box center [387, 244] width 5 height 5
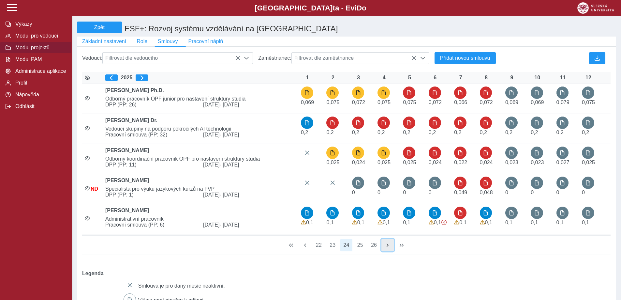
click at [389, 245] on button "button" at bounding box center [388, 245] width 12 height 12
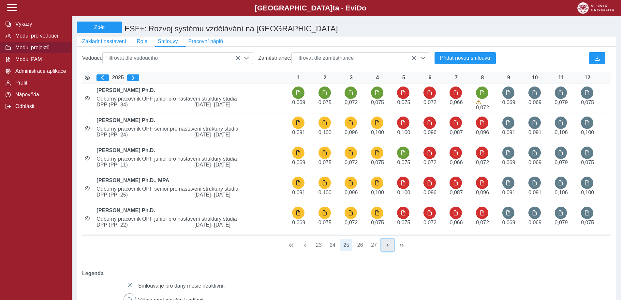
click at [390, 245] on button "button" at bounding box center [388, 245] width 12 height 12
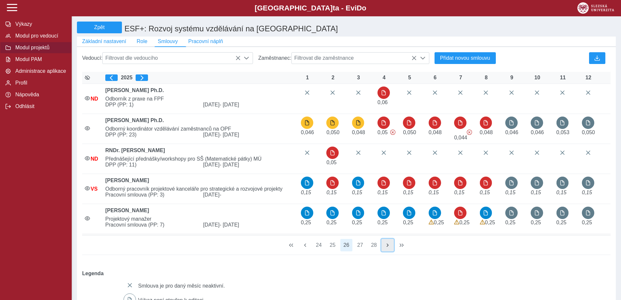
click at [386, 251] on button "button" at bounding box center [388, 245] width 12 height 12
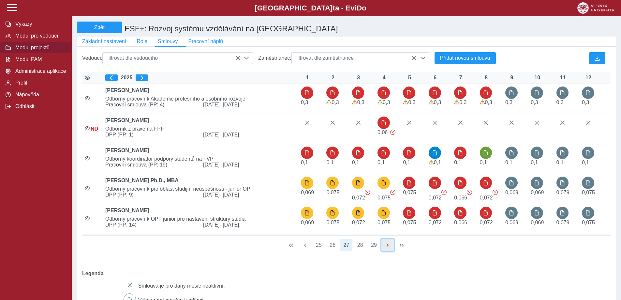
click at [386, 251] on button "button" at bounding box center [388, 245] width 12 height 12
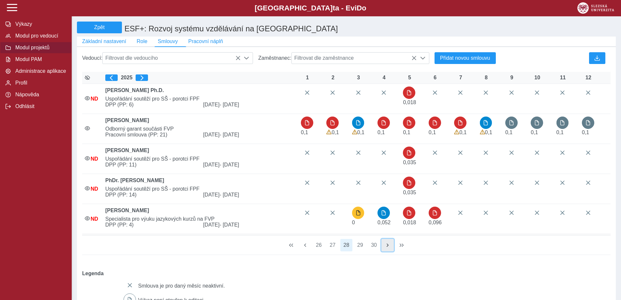
click at [389, 251] on button "button" at bounding box center [388, 245] width 12 height 12
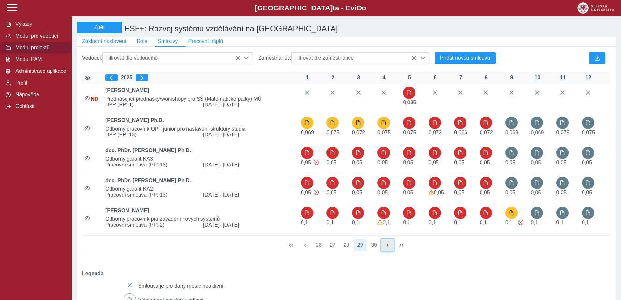
click at [389, 251] on button "button" at bounding box center [388, 245] width 12 height 12
